Goal: Task Accomplishment & Management: Use online tool/utility

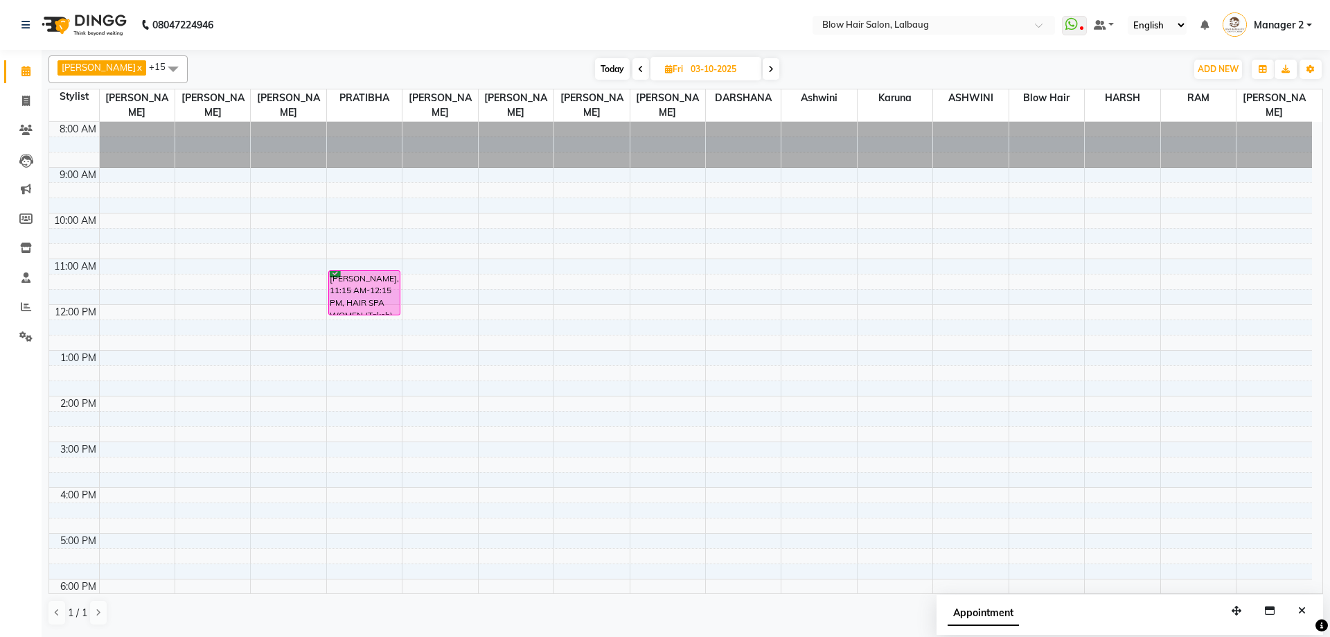
click at [638, 71] on icon at bounding box center [641, 69] width 6 height 8
type input "02-10-2025"
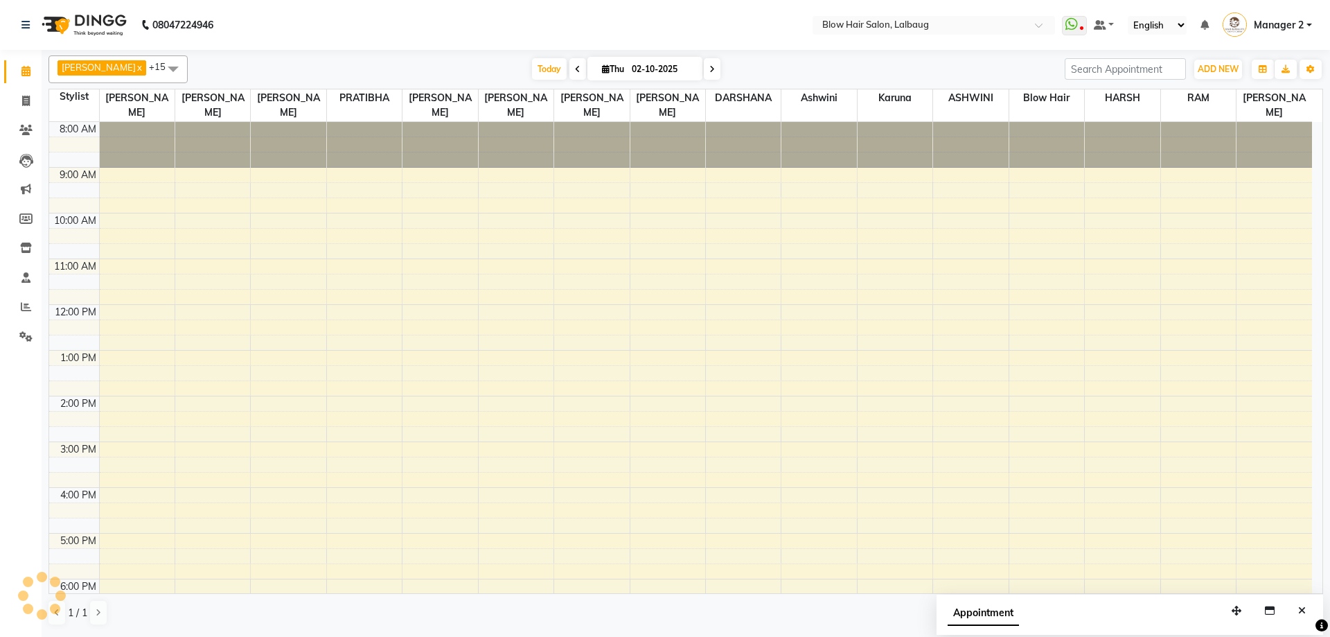
scroll to position [168, 0]
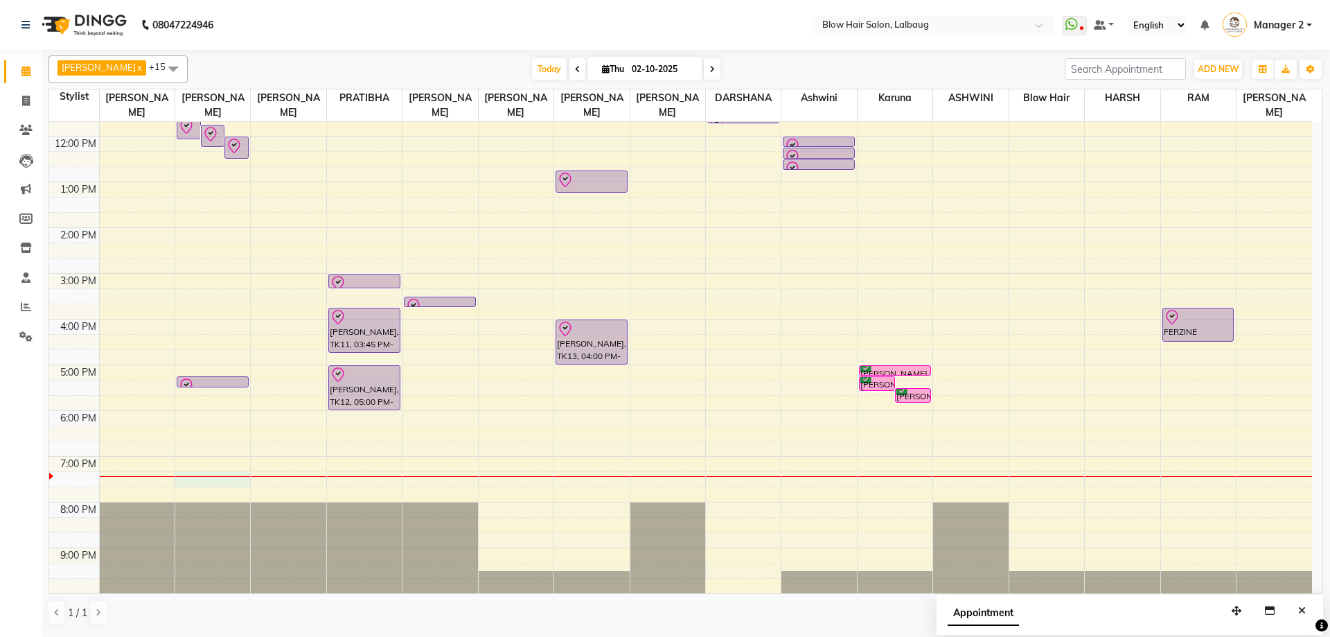
click at [190, 482] on div "8:00 AM 9:00 AM 10:00 AM 11:00 AM 12:00 PM 1:00 PM 2:00 PM 3:00 PM 4:00 PM 5:00…" at bounding box center [680, 273] width 1263 height 639
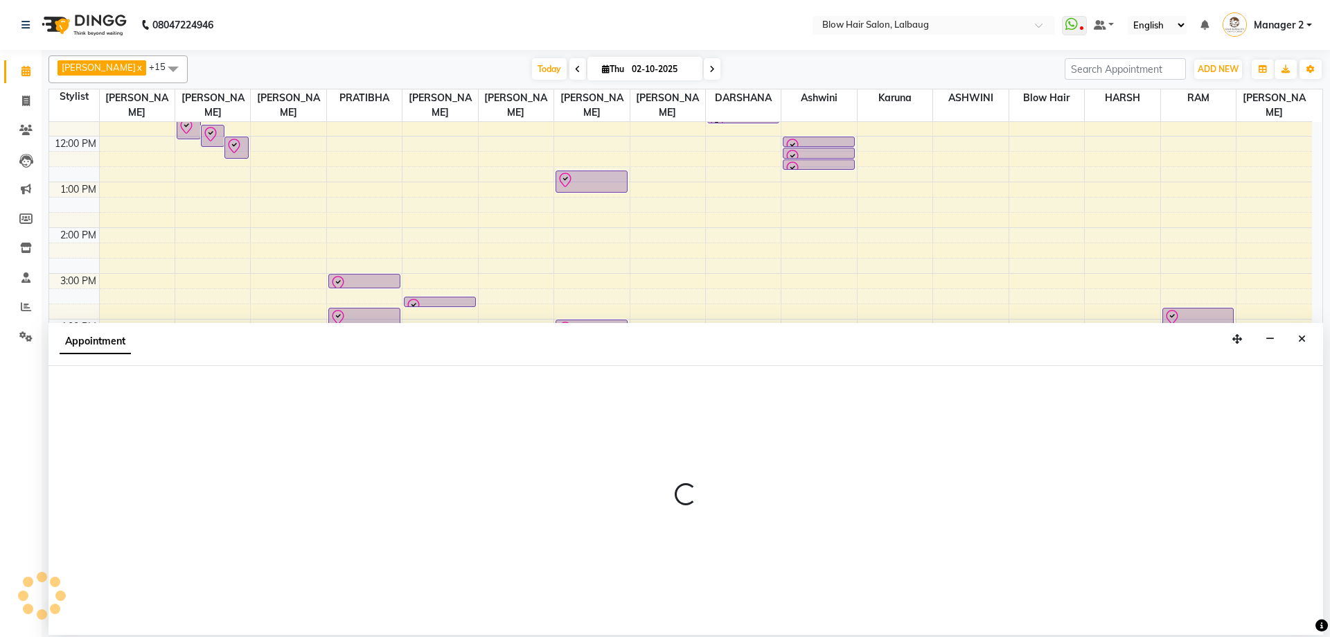
select select "33342"
select select "tentative"
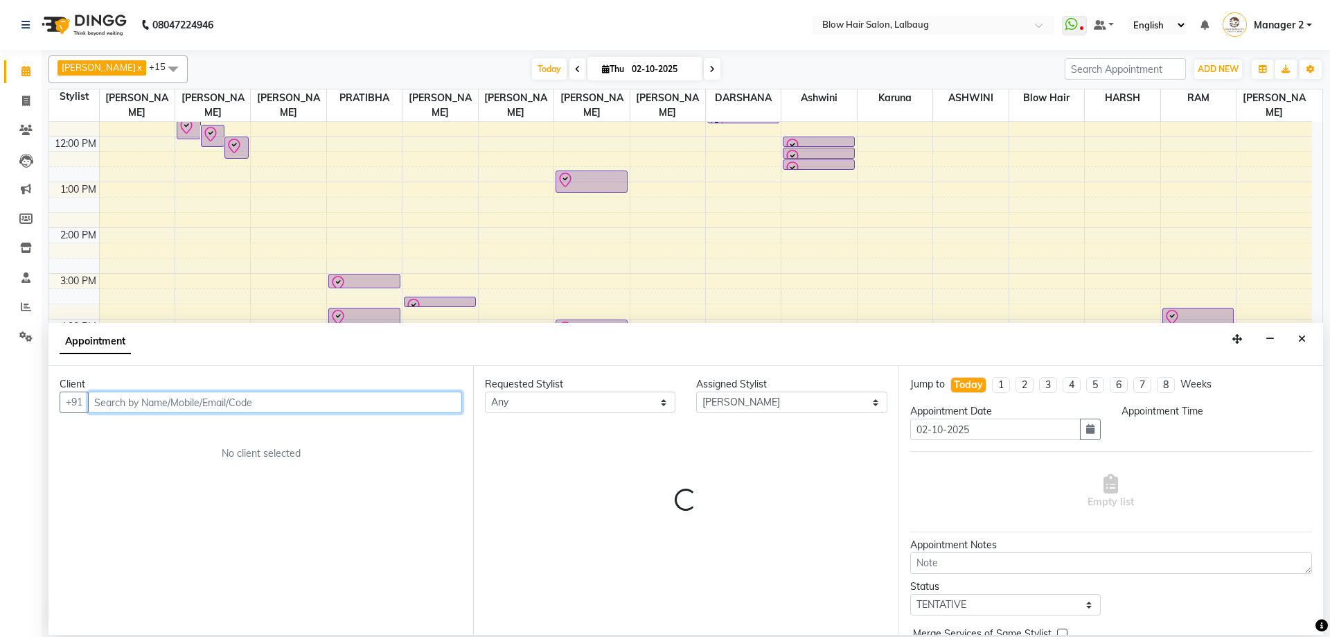
select select "1155"
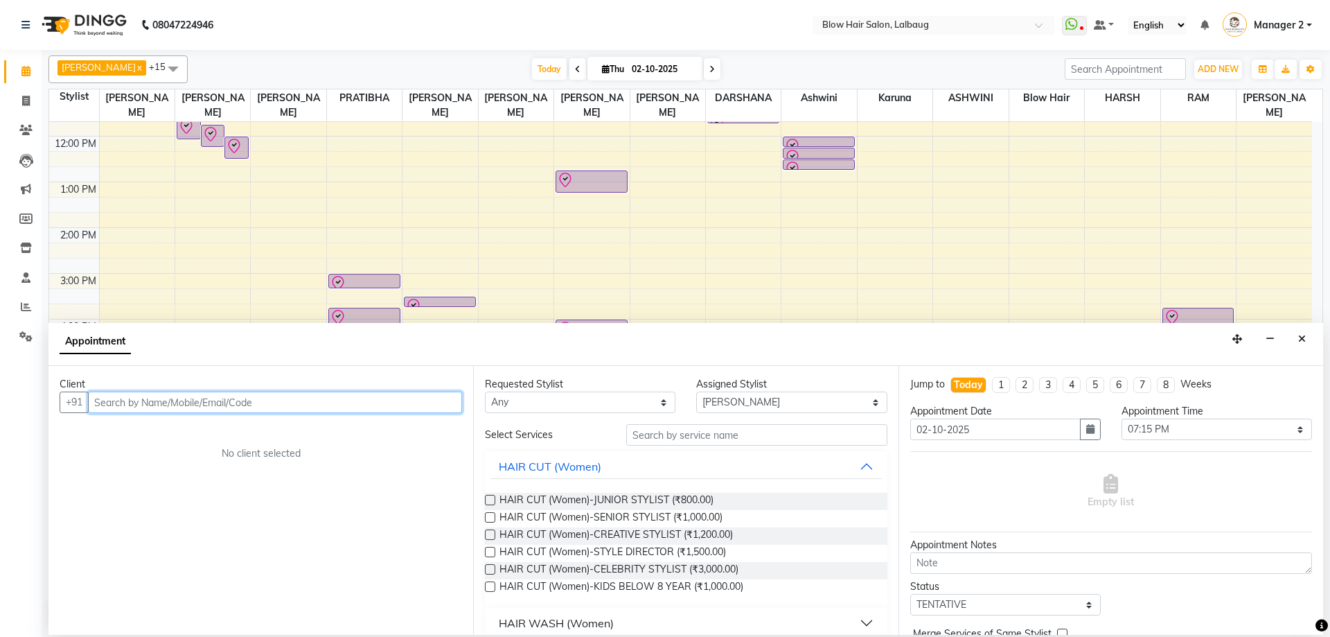
click at [810, 267] on div "8:00 AM 9:00 AM 10:00 AM 11:00 AM 12:00 PM 1:00 PM 2:00 PM 3:00 PM 4:00 PM 5:00…" at bounding box center [680, 273] width 1263 height 639
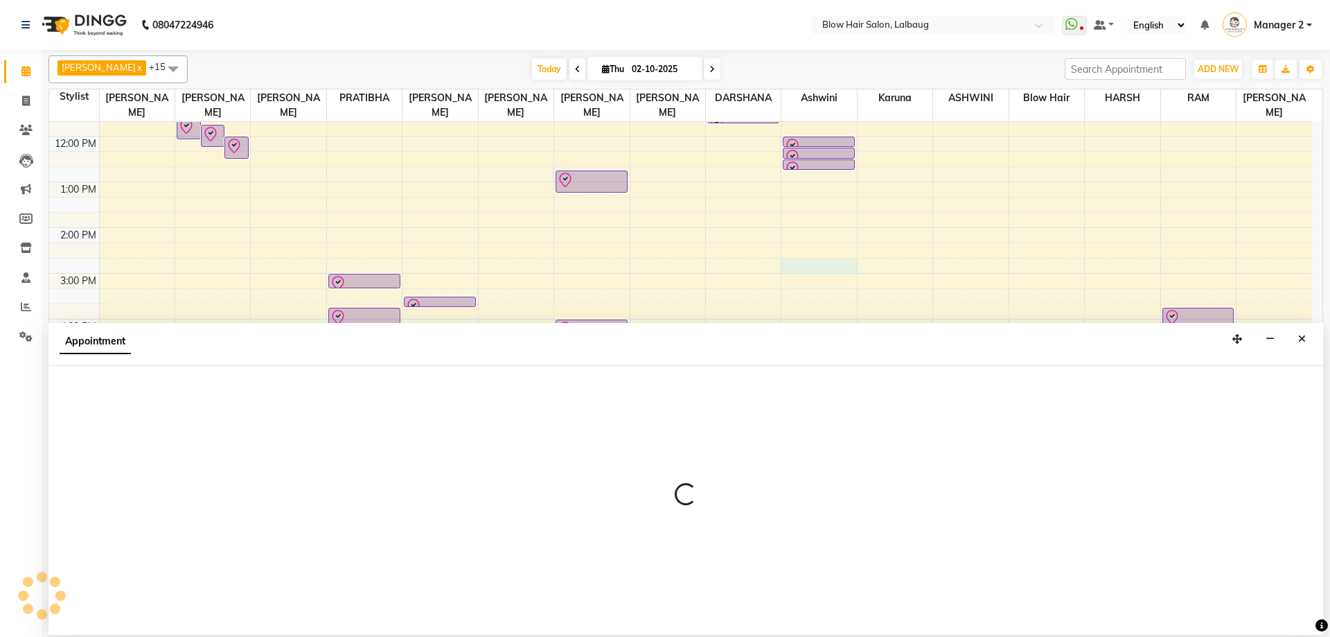
select select "60246"
select select "tentative"
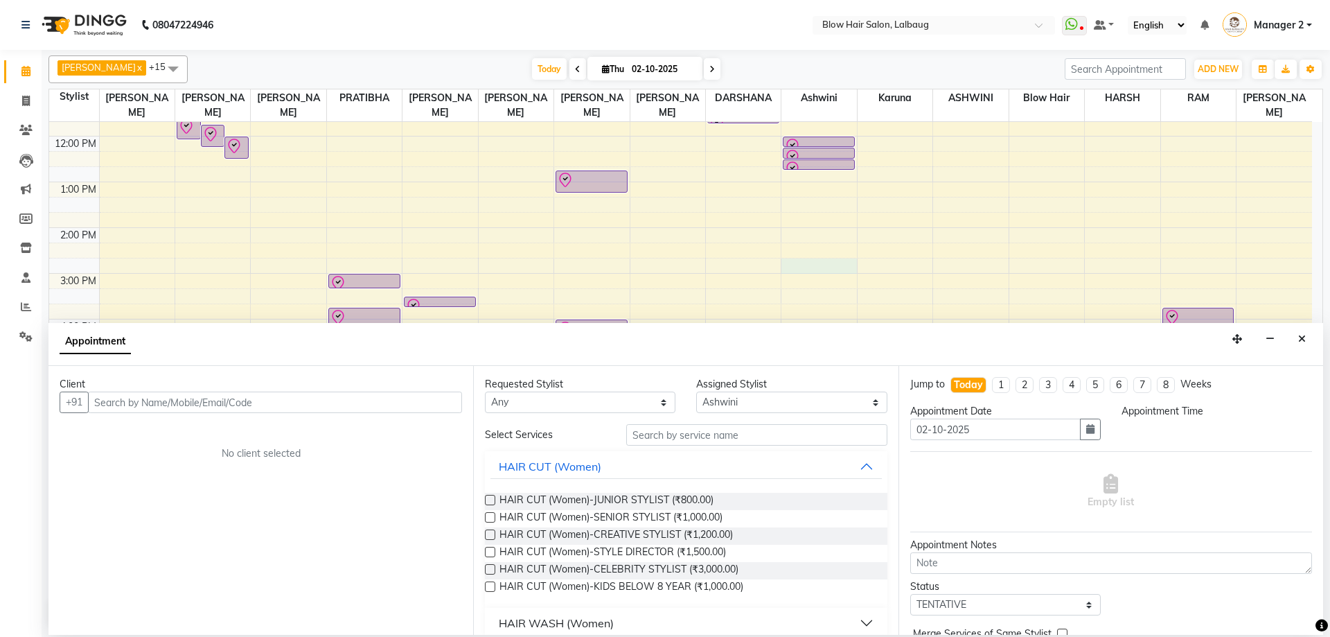
select select "885"
